Goal: Information Seeking & Learning: Learn about a topic

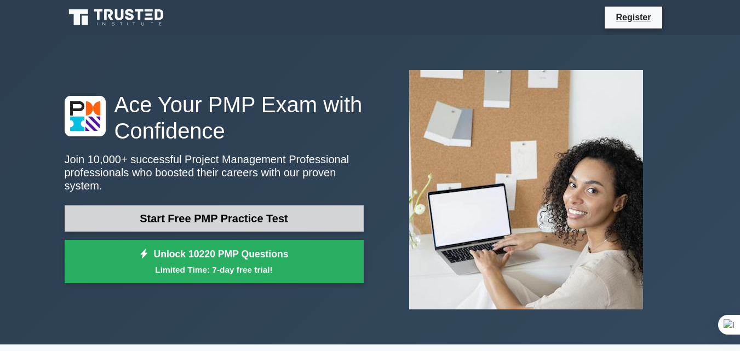
click at [299, 209] on link "Start Free PMP Practice Test" at bounding box center [214, 218] width 299 height 26
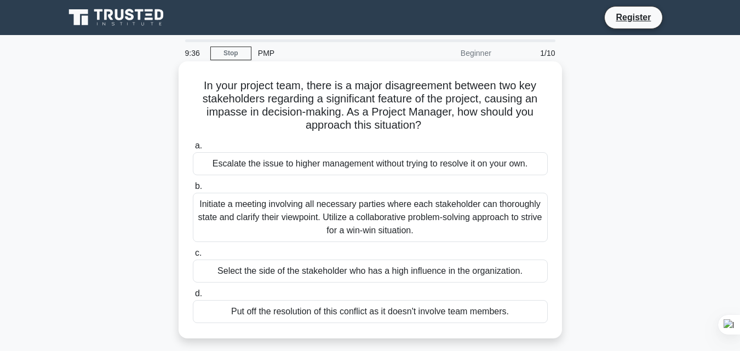
click at [259, 273] on div "Select the side of the stakeholder who has a high influence in the organization." at bounding box center [370, 271] width 355 height 23
click at [193, 257] on input "c. Select the side of the stakeholder who has a high influence in the organizat…" at bounding box center [193, 253] width 0 height 7
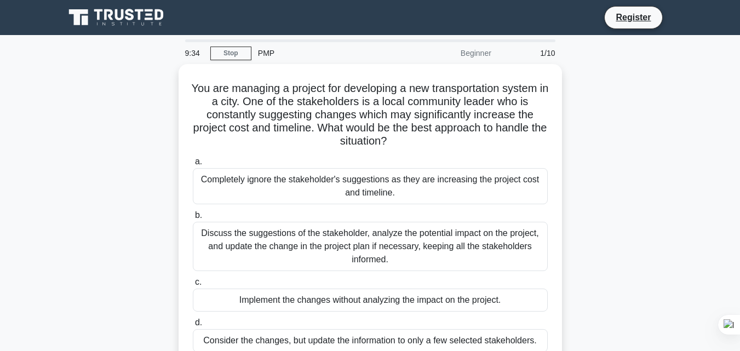
click at [208, 264] on div "Discuss the suggestions of the stakeholder, analyze the potential impact on the…" at bounding box center [370, 246] width 355 height 49
click at [193, 219] on input "b. Discuss the suggestions of the stakeholder, analyze the potential impact on …" at bounding box center [193, 215] width 0 height 7
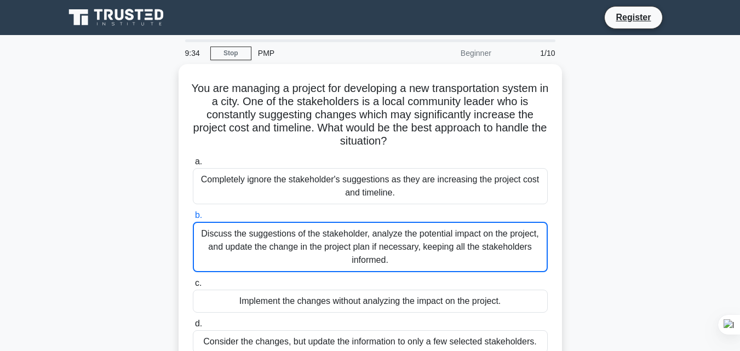
click at [208, 264] on div "Discuss the suggestions of the stakeholder, analyze the potential impact on the…" at bounding box center [370, 247] width 355 height 50
click at [193, 219] on input "b. Discuss the suggestions of the stakeholder, analyze the potential impact on …" at bounding box center [193, 215] width 0 height 7
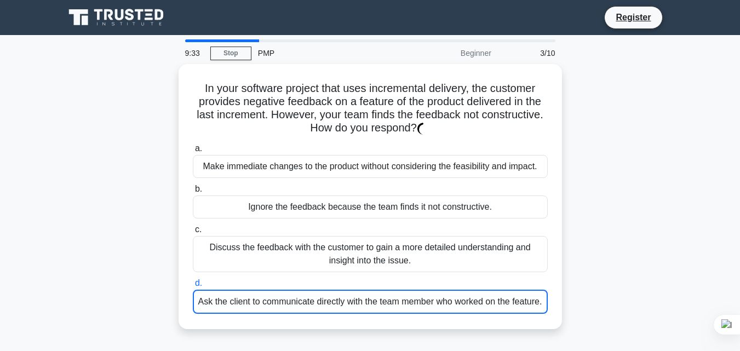
click at [215, 294] on div "Ask the client to communicate directly with the team member who worked on the f…" at bounding box center [370, 302] width 355 height 24
click at [193, 287] on input "d. Ask the client to communicate directly with the team member who worked on th…" at bounding box center [193, 283] width 0 height 7
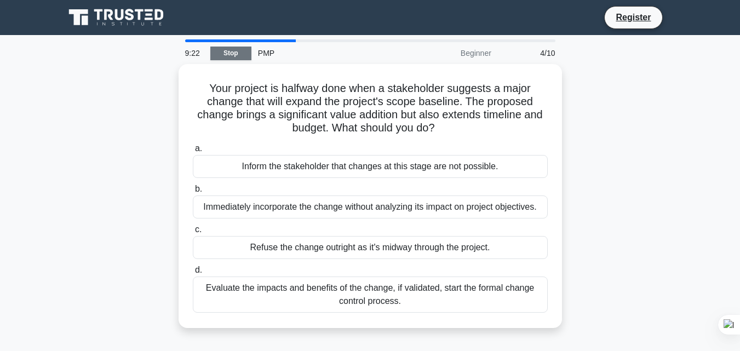
click at [230, 50] on link "Stop" at bounding box center [230, 54] width 41 height 14
click at [76, 142] on div "Your project is halfway done when a stakeholder suggests a major change that wi…" at bounding box center [370, 202] width 624 height 277
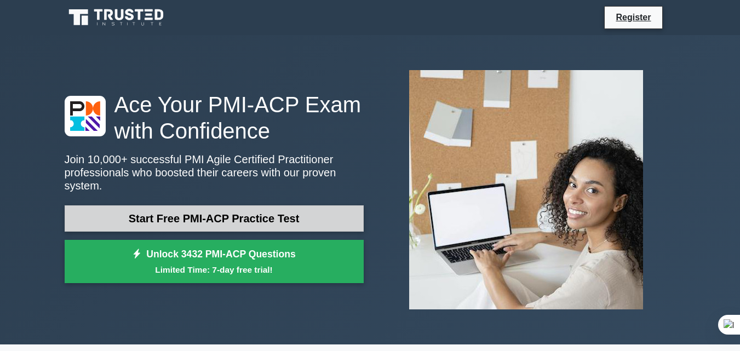
click at [273, 209] on link "Start Free PMI-ACP Practice Test" at bounding box center [214, 218] width 299 height 26
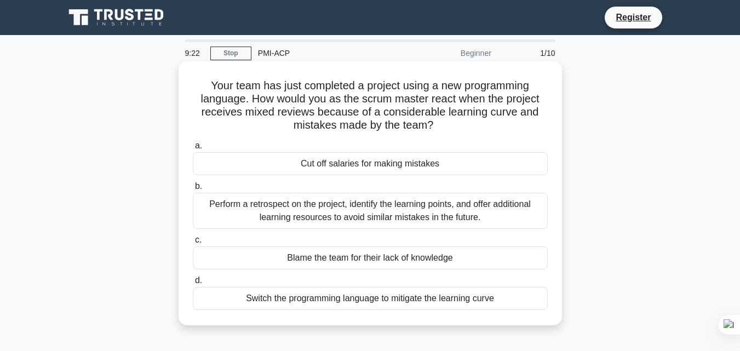
click at [352, 209] on div "Perform a retrospect on the project, identify the learning points, and offer ad…" at bounding box center [370, 211] width 355 height 36
click at [193, 190] on input "b. Perform a retrospect on the project, identify the learning points, and offer…" at bounding box center [193, 186] width 0 height 7
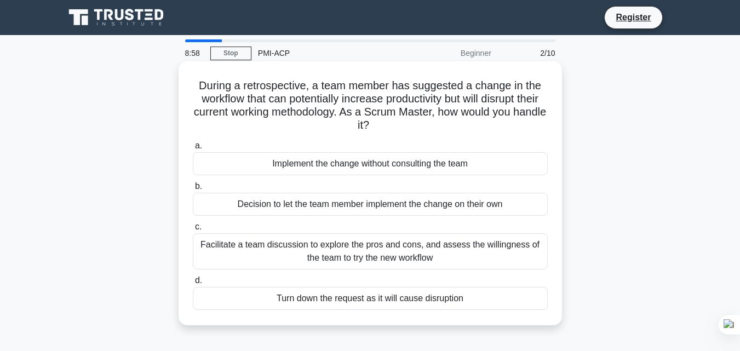
click at [497, 242] on div "Facilitate a team discussion to explore the pros and cons, and assess the willi…" at bounding box center [370, 251] width 355 height 36
click at [193, 231] on input "c. Facilitate a team discussion to explore the pros and cons, and assess the wi…" at bounding box center [193, 226] width 0 height 7
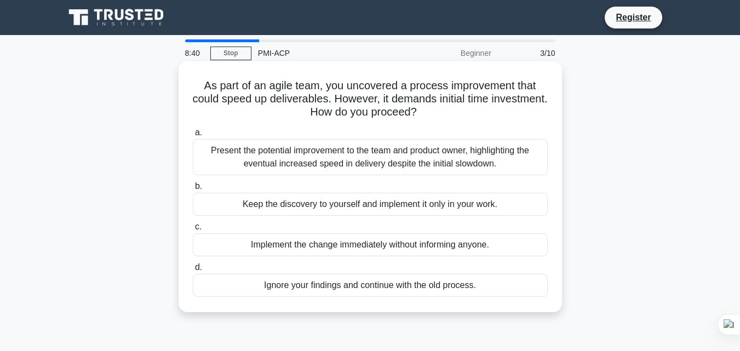
click at [447, 153] on div "Present the potential improvement to the team and product owner, highlighting t…" at bounding box center [370, 157] width 355 height 36
click at [193, 136] on input "a. Present the potential improvement to the team and product owner, highlightin…" at bounding box center [193, 132] width 0 height 7
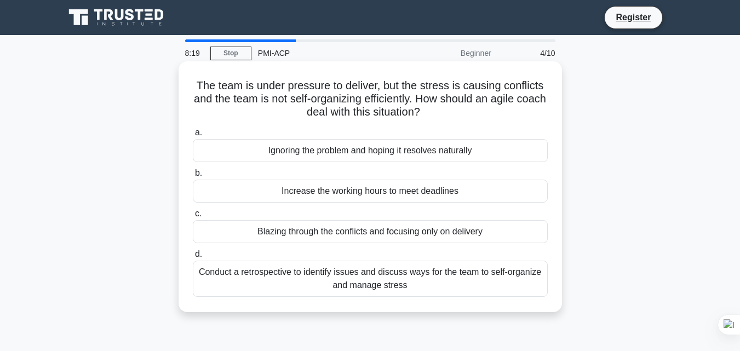
click at [440, 277] on div "Conduct a retrospective to identify issues and discuss ways for the team to sel…" at bounding box center [370, 279] width 355 height 36
click at [193, 258] on input "d. Conduct a retrospective to identify issues and discuss ways for the team to …" at bounding box center [193, 254] width 0 height 7
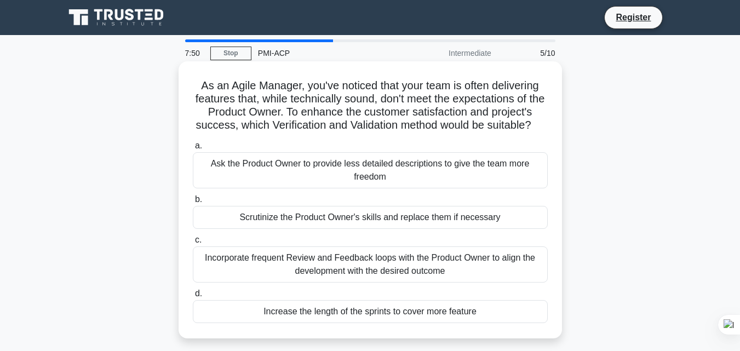
click at [472, 268] on div "Incorporate frequent Review and Feedback loops with the Product Owner to align …" at bounding box center [370, 264] width 355 height 36
click at [193, 244] on input "c. Incorporate frequent Review and Feedback loops with the Product Owner to ali…" at bounding box center [193, 240] width 0 height 7
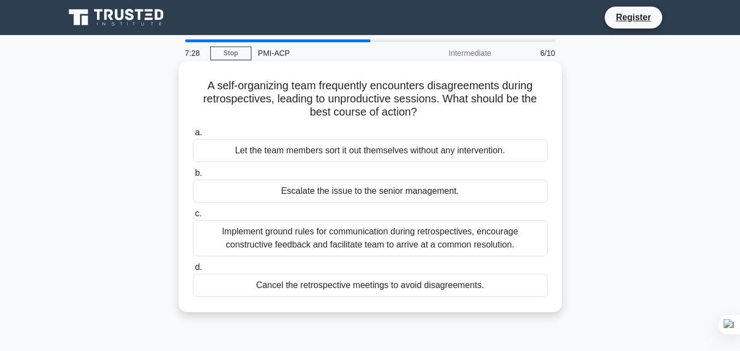
click at [428, 253] on div "Implement ground rules for communication during retrospectives, encourage const…" at bounding box center [370, 238] width 355 height 36
click at [193, 217] on input "c. Implement ground rules for communication during retrospectives, encourage co…" at bounding box center [193, 213] width 0 height 7
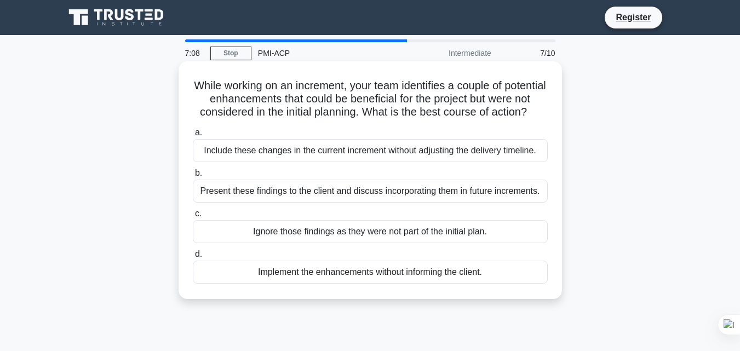
click at [427, 203] on div "Present these findings to the client and discuss incorporating them in future i…" at bounding box center [370, 191] width 355 height 23
click at [193, 177] on input "b. Present these findings to the client and discuss incorporating them in futur…" at bounding box center [193, 173] width 0 height 7
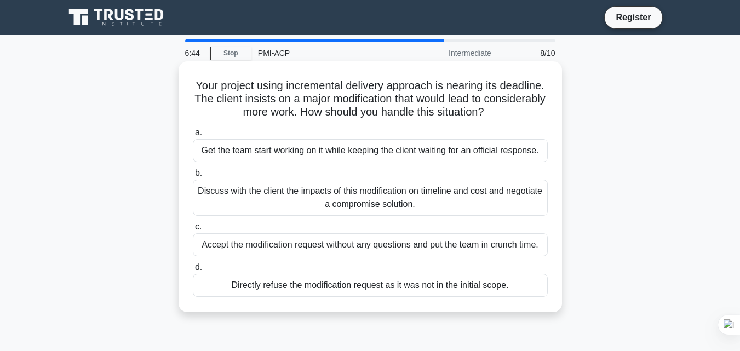
click at [499, 247] on div "Accept the modification request without any questions and put the team in crunc…" at bounding box center [370, 244] width 355 height 23
click at [193, 231] on input "c. Accept the modification request without any questions and put the team in cr…" at bounding box center [193, 226] width 0 height 7
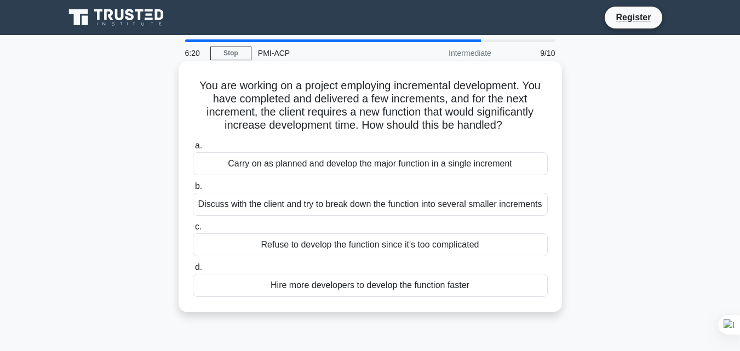
click at [468, 285] on div "Hire more developers to develop the function faster" at bounding box center [370, 285] width 355 height 23
click at [193, 271] on input "d. Hire more developers to develop the function faster" at bounding box center [193, 267] width 0 height 7
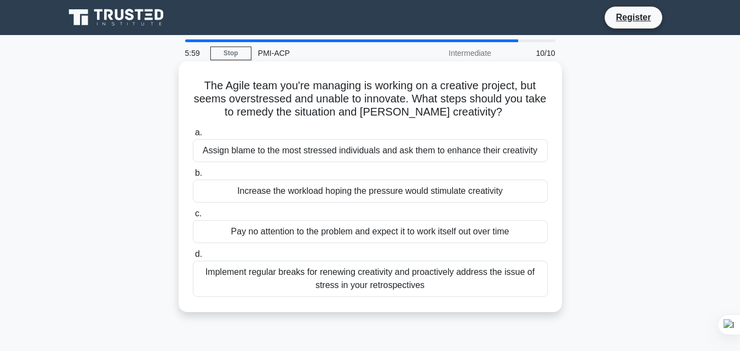
click at [475, 284] on div "Implement regular breaks for renewing creativity and proactively address the is…" at bounding box center [370, 279] width 355 height 36
click at [193, 258] on input "d. Implement regular breaks for renewing creativity and proactively address the…" at bounding box center [193, 254] width 0 height 7
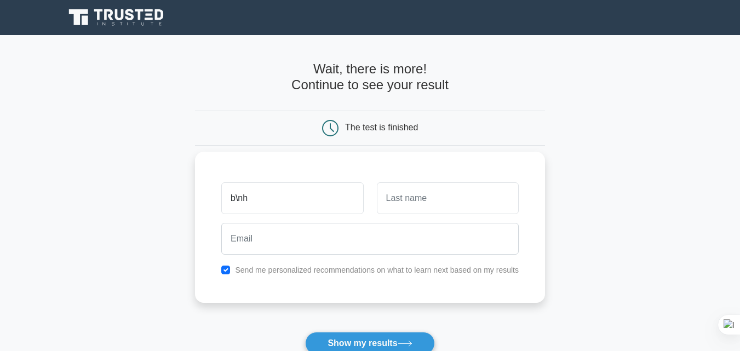
click at [283, 211] on input "b\nh" at bounding box center [292, 198] width 142 height 32
type input "b"
type input "nhyira"
click at [415, 211] on input "text" at bounding box center [448, 198] width 142 height 32
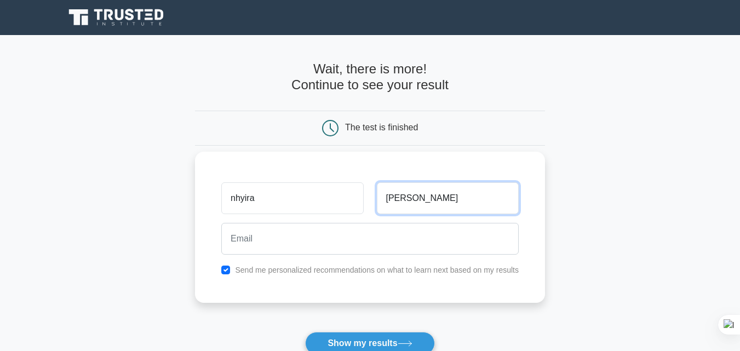
type input "[PERSON_NAME]"
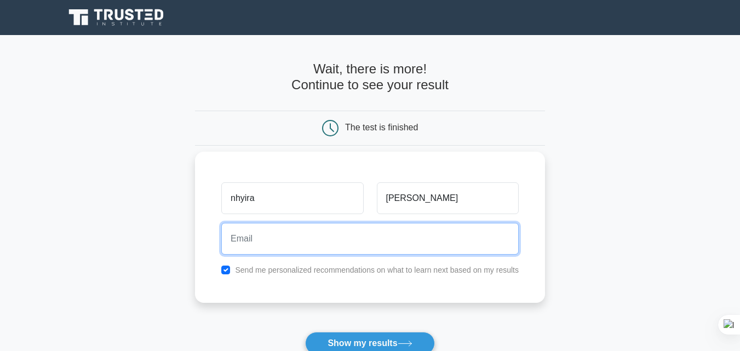
click at [347, 244] on input "email" at bounding box center [369, 239] width 297 height 32
click at [442, 245] on input "email" at bounding box center [369, 239] width 297 height 32
click at [312, 245] on input "nhyiraagyapomah" at bounding box center [369, 239] width 297 height 32
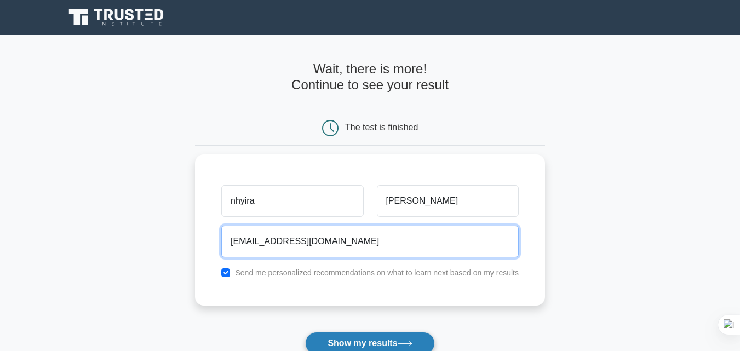
type input "[EMAIL_ADDRESS][DOMAIN_NAME]"
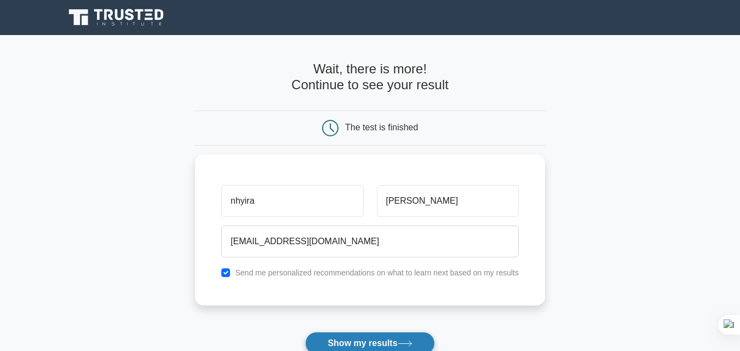
click at [366, 340] on button "Show my results" at bounding box center [369, 343] width 129 height 23
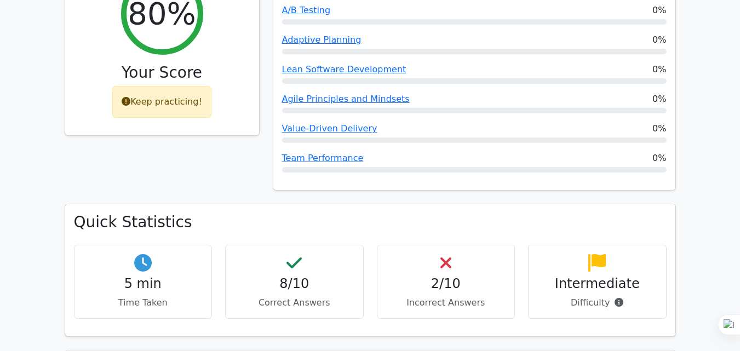
scroll to position [526, 0]
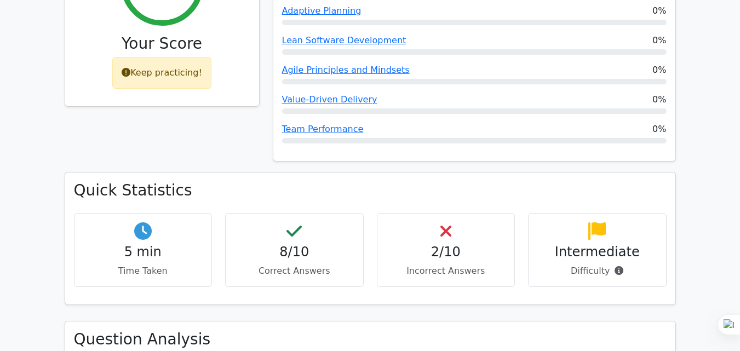
click at [455, 244] on h4 "2/10" at bounding box center [446, 252] width 120 height 16
drag, startPoint x: 434, startPoint y: 208, endPoint x: 439, endPoint y: 215, distance: 8.2
click at [439, 244] on h4 "2/10" at bounding box center [446, 252] width 120 height 16
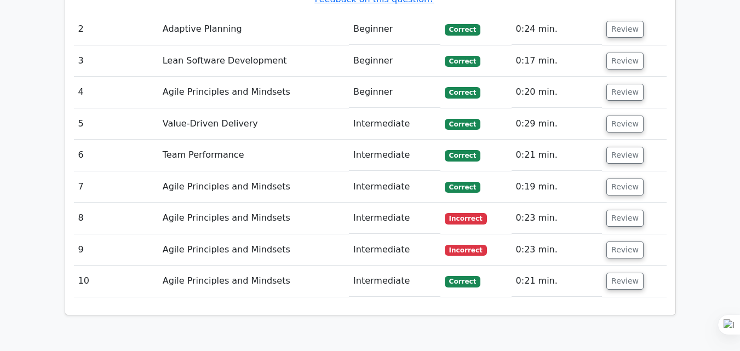
scroll to position [1445, 0]
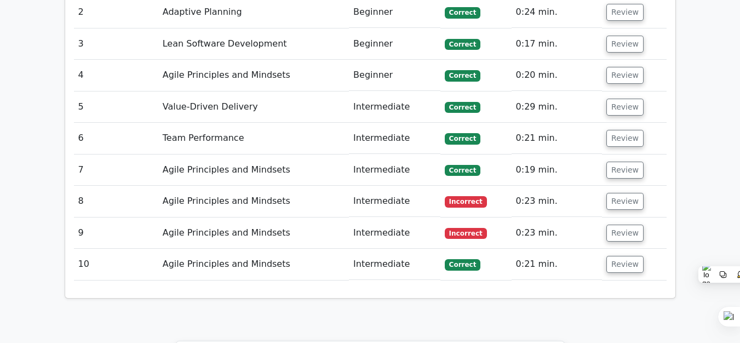
click at [459, 196] on span "Incorrect" at bounding box center [466, 201] width 42 height 11
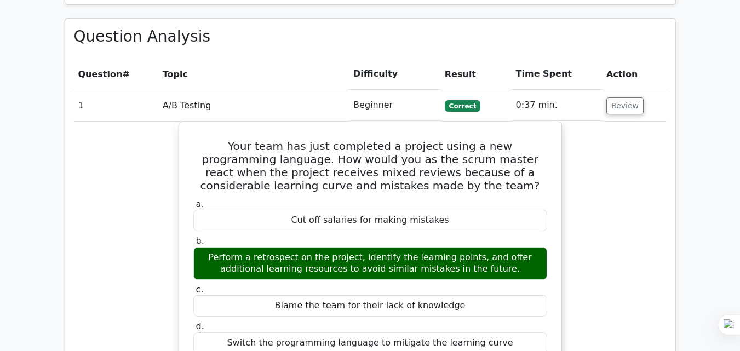
scroll to position [0, 0]
